Goal: Task Accomplishment & Management: Use online tool/utility

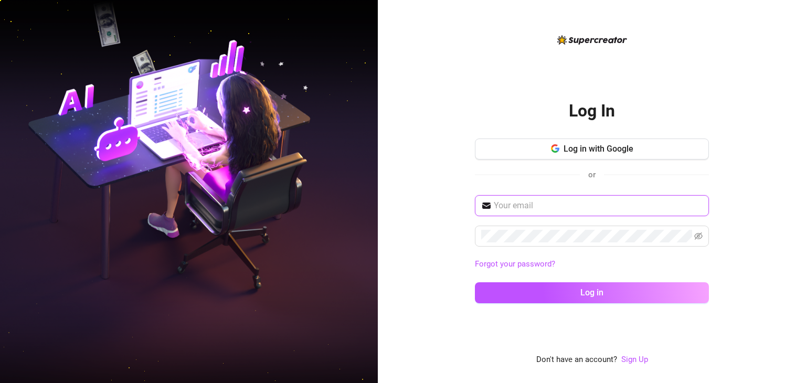
click at [564, 206] on input "text" at bounding box center [598, 205] width 209 height 13
paste input "[EMAIL_ADDRESS][DOMAIN_NAME]"
type input "[EMAIL_ADDRESS][DOMAIN_NAME]"
click at [576, 243] on span at bounding box center [592, 236] width 234 height 21
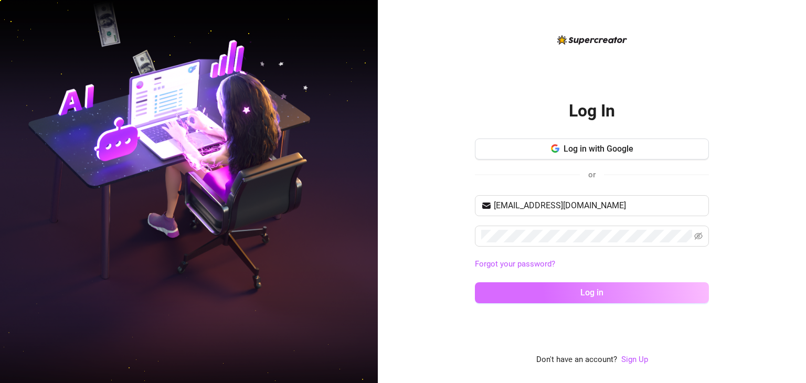
click at [591, 297] on button "Log in" at bounding box center [592, 292] width 234 height 21
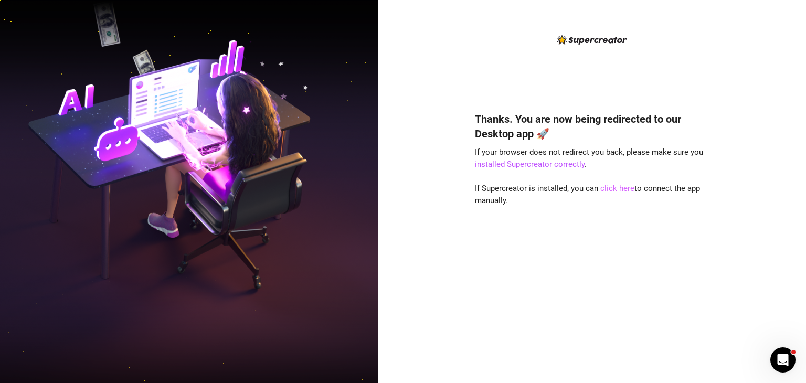
click at [611, 189] on link "click here" at bounding box center [617, 188] width 34 height 9
